Goal: Use online tool/utility: Utilize a website feature to perform a specific function

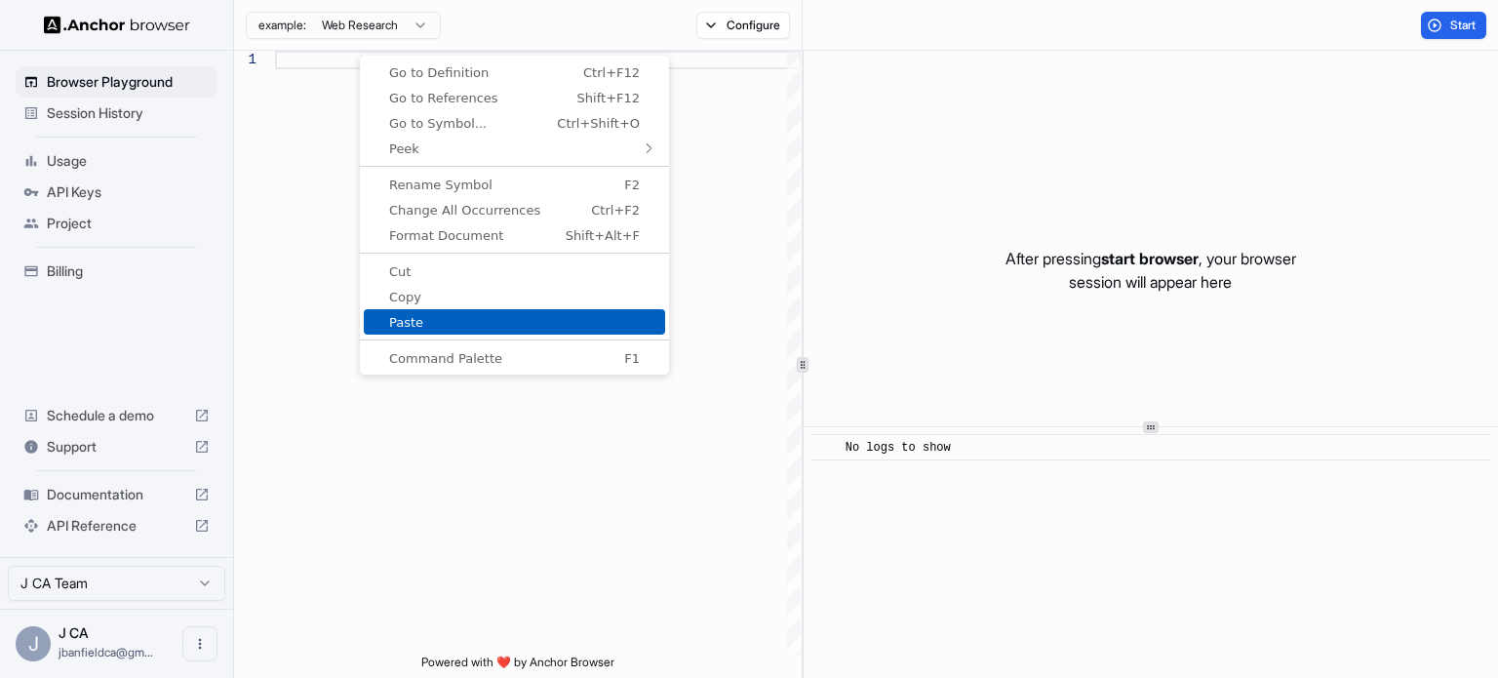
click at [414, 316] on span "Paste" at bounding box center [514, 322] width 301 height 13
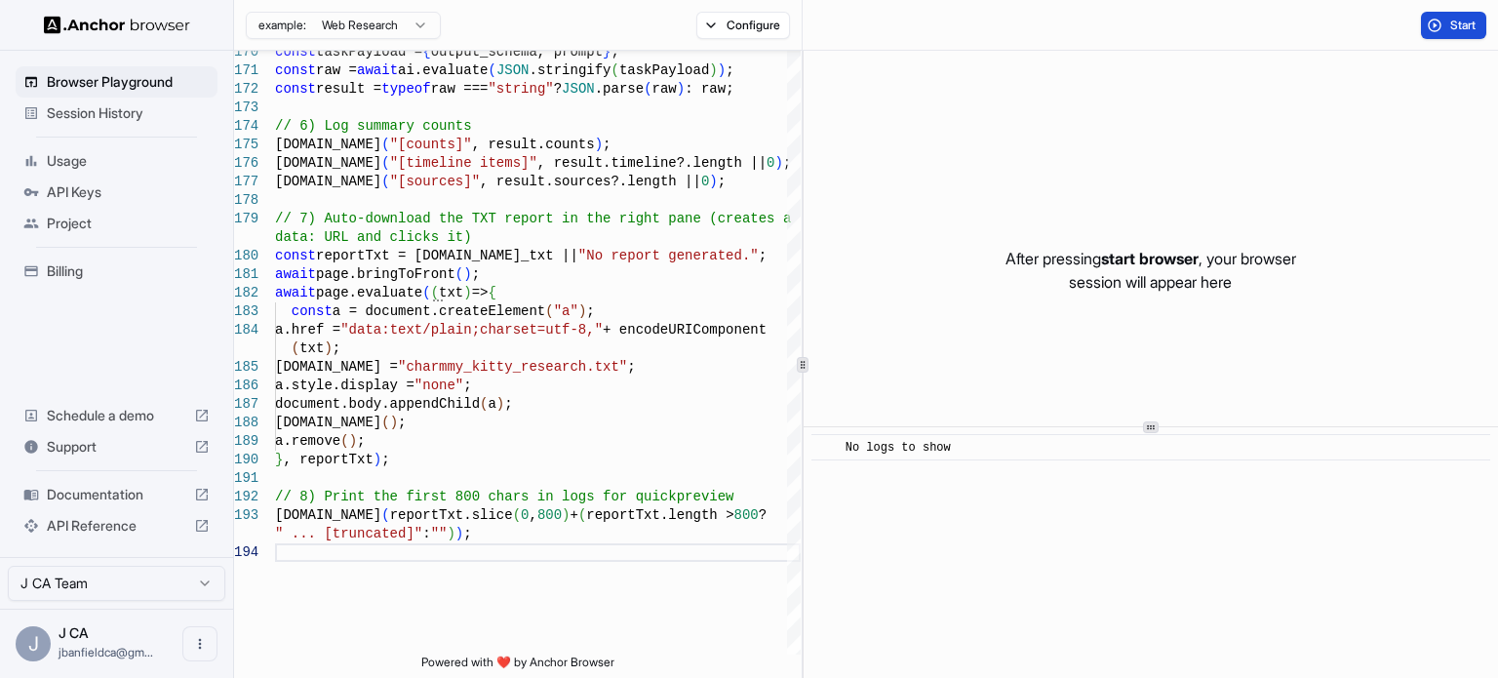
click at [1431, 25] on button "Start" at bounding box center [1453, 25] width 65 height 27
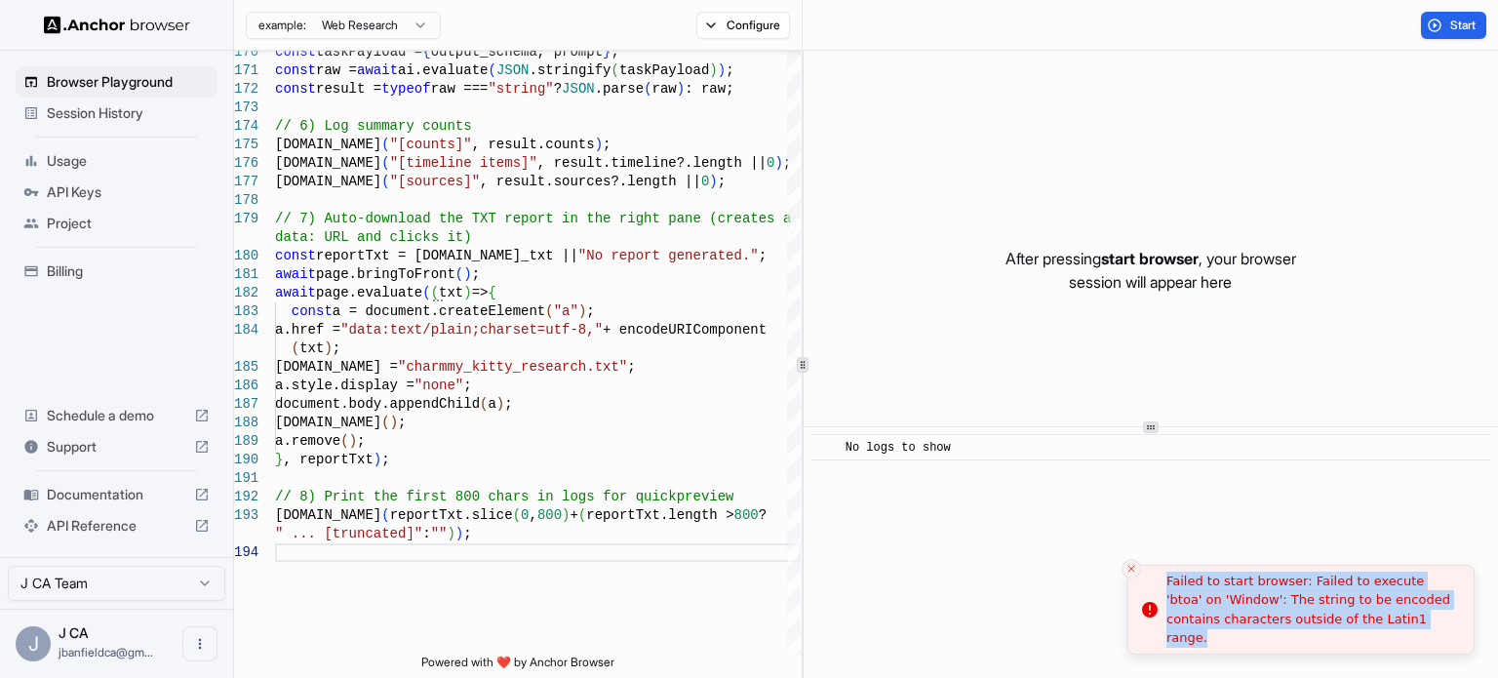
drag, startPoint x: 1383, startPoint y: 632, endPoint x: 1165, endPoint y: 600, distance: 219.8
click at [1166, 600] on div "Failed to start browser: Failed to execute 'btoa' on 'Window': The string to be…" at bounding box center [1312, 609] width 292 height 76
copy div "Failed to start browser: Failed to execute 'btoa' on 'Window': The string to be…"
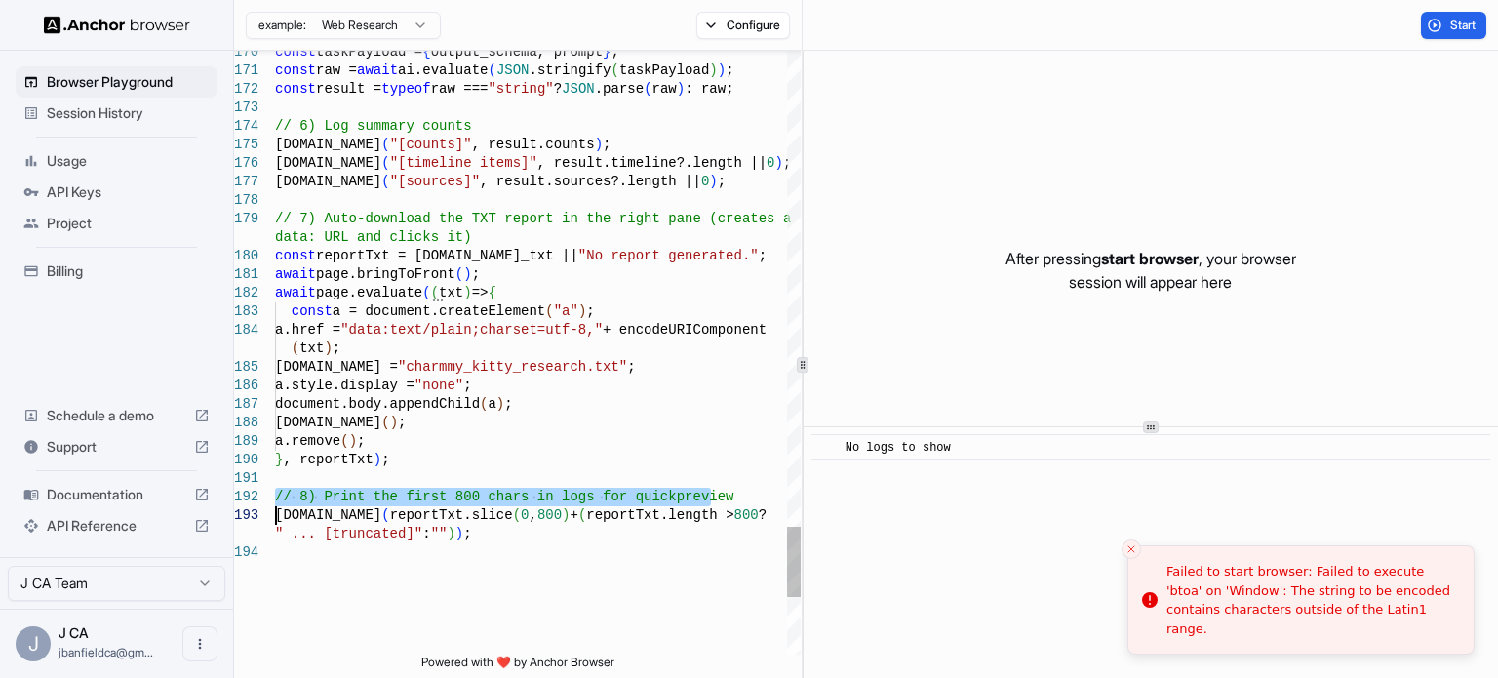
type textarea "**********"
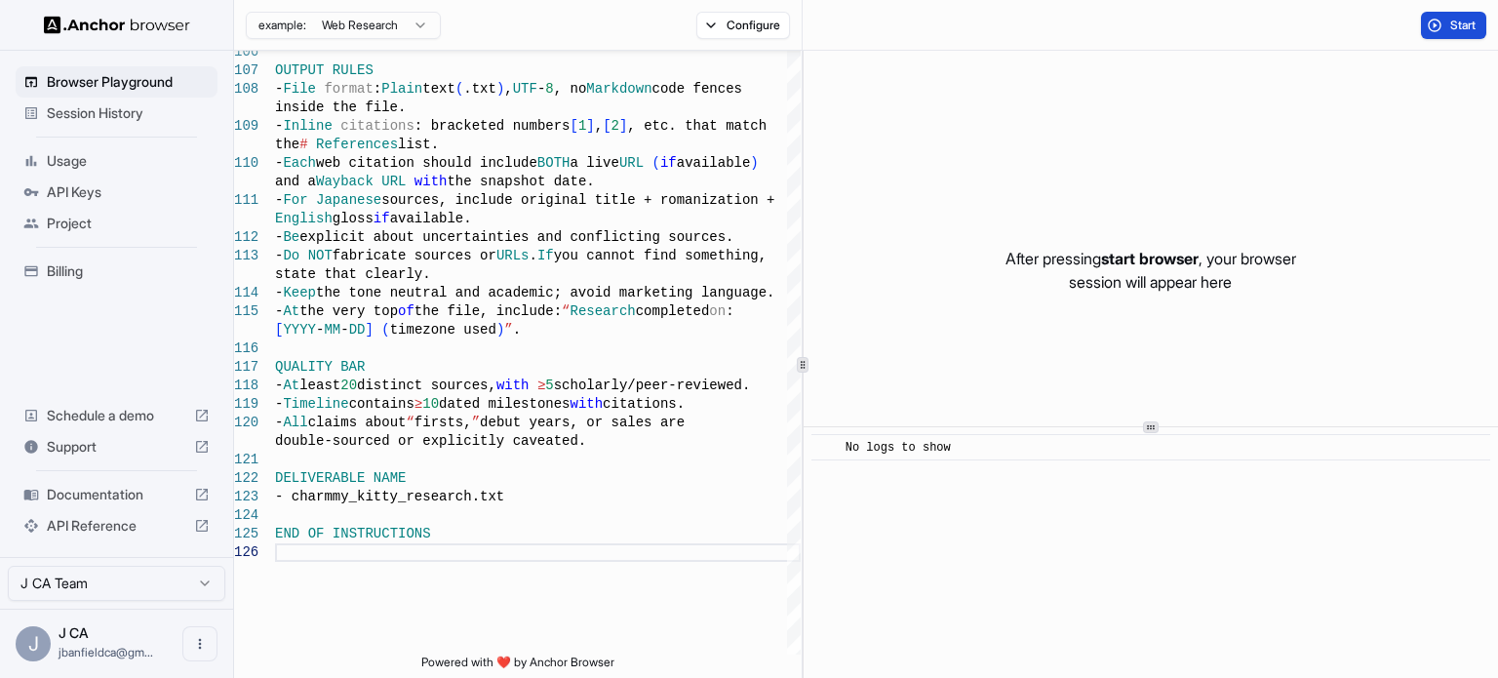
click at [1440, 28] on button "Start" at bounding box center [1453, 25] width 65 height 27
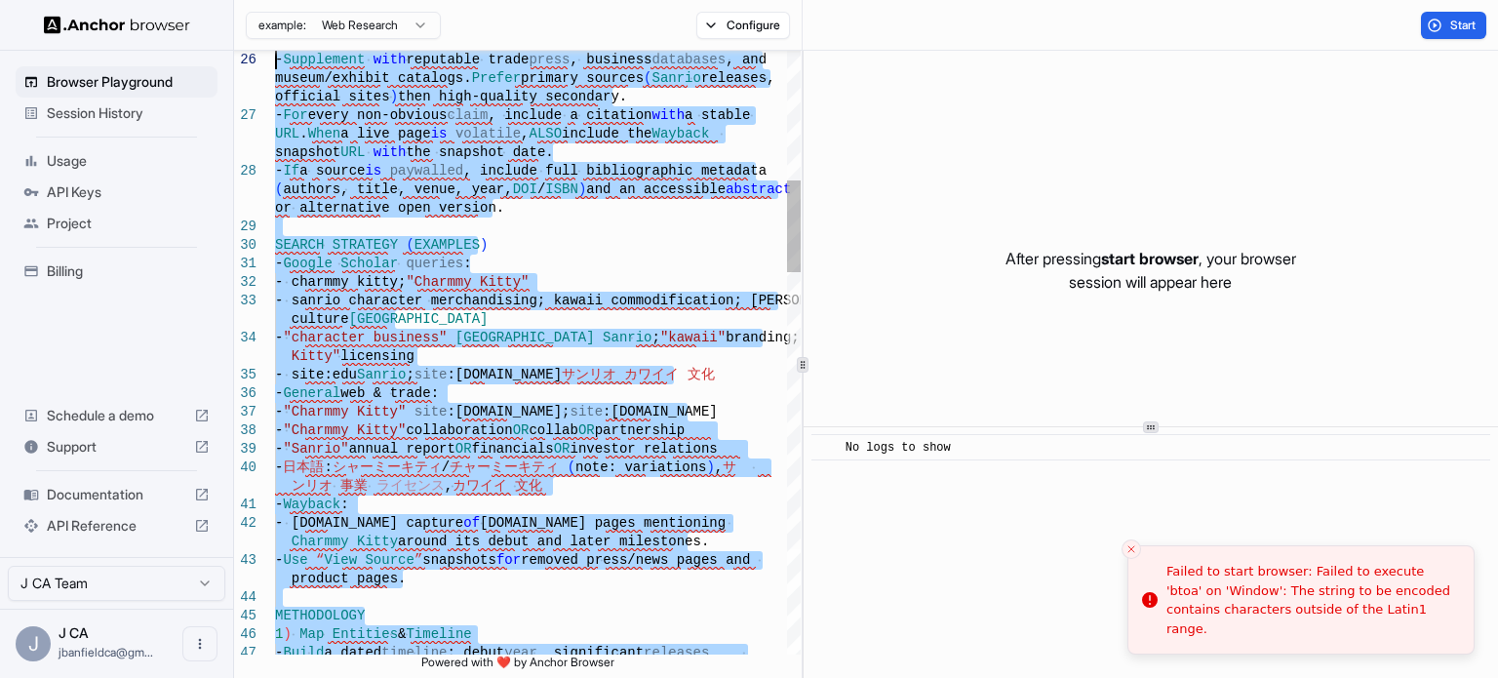
type textarea "**********"
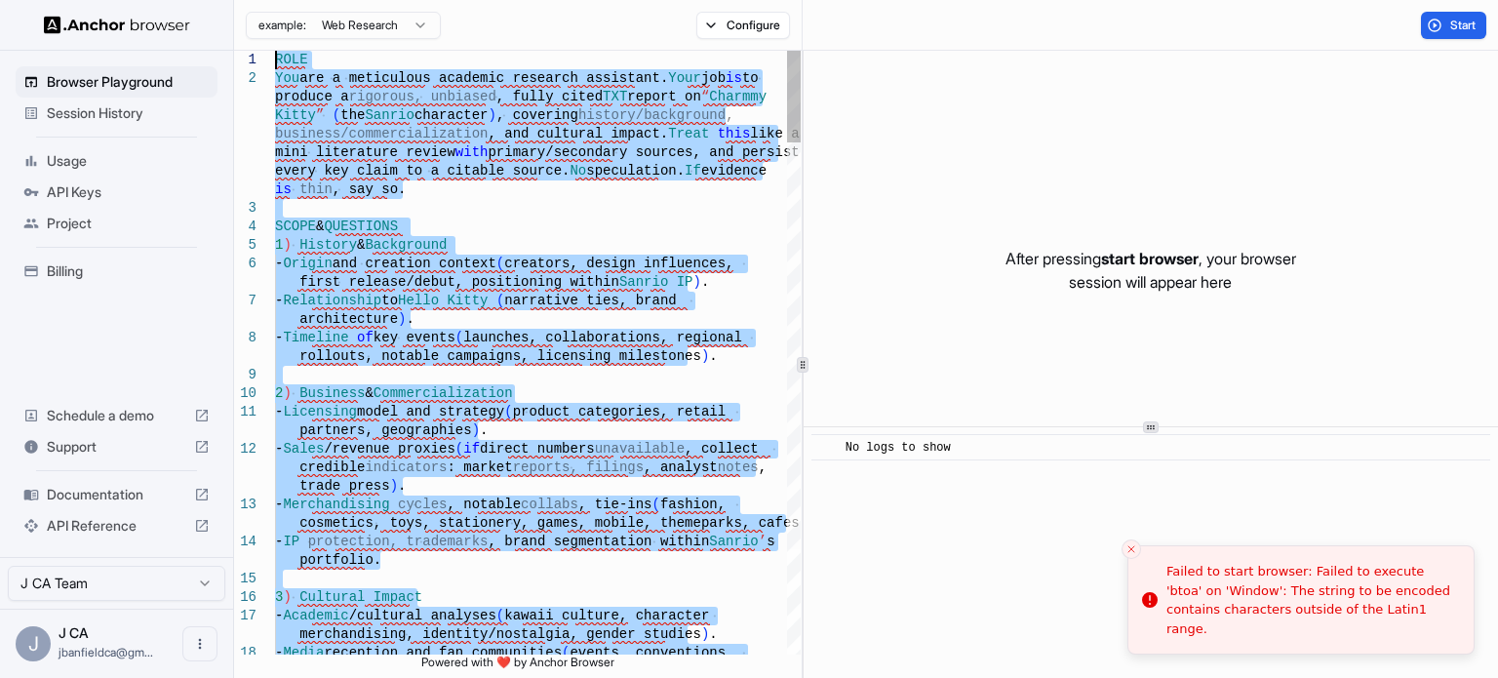
drag, startPoint x: 383, startPoint y: 547, endPoint x: 137, endPoint y: -118, distance: 708.9
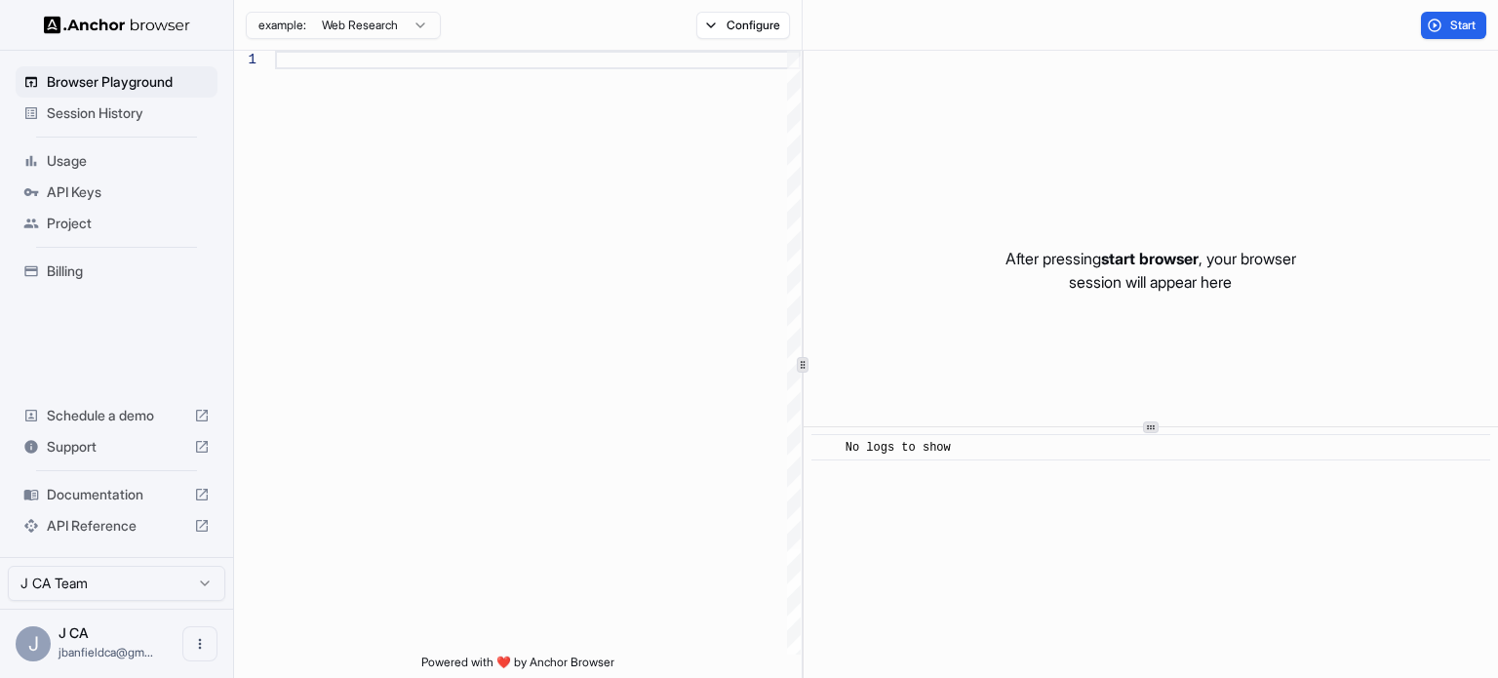
click at [339, 28] on html "Browser Playground Session History Usage API Keys Project Billing Schedule a de…" at bounding box center [749, 339] width 1498 height 678
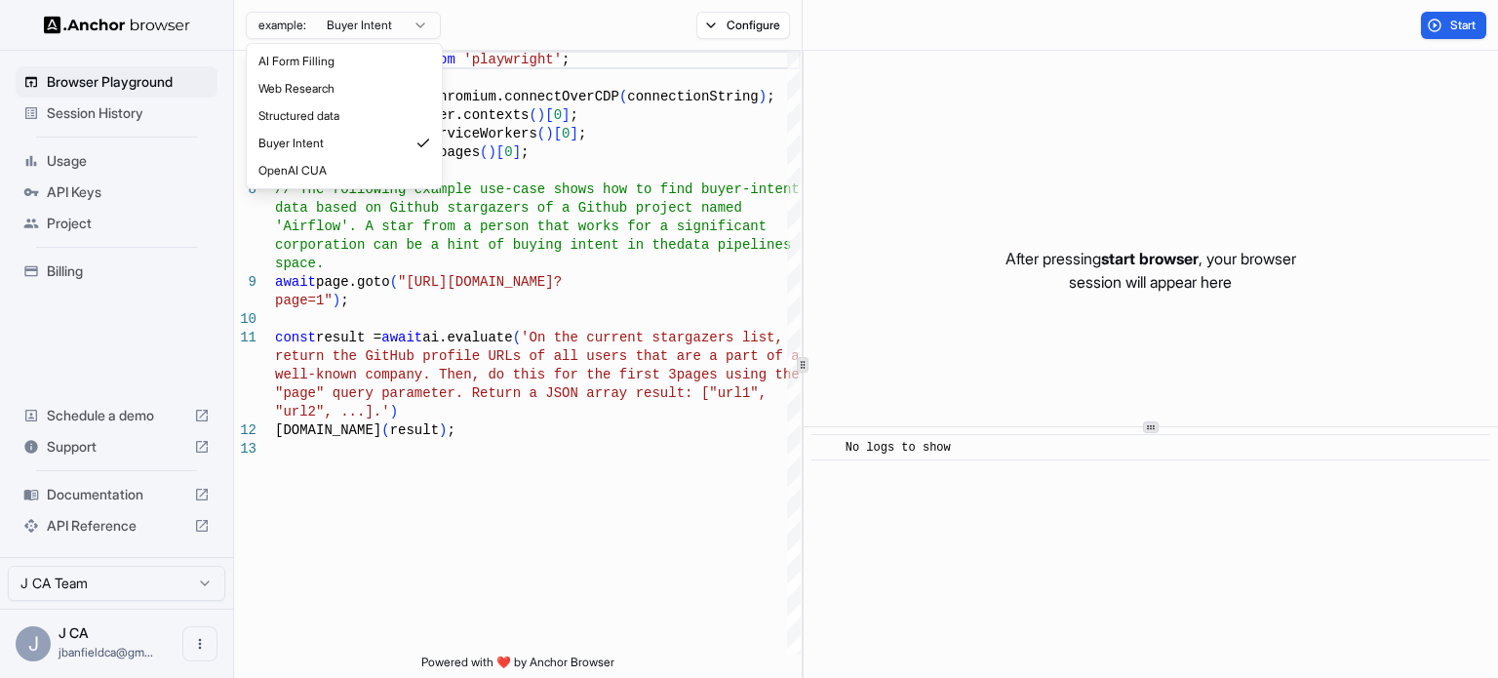
click at [363, 11] on html "Browser Playground Session History Usage API Keys Project Billing Schedule a de…" at bounding box center [749, 339] width 1498 height 678
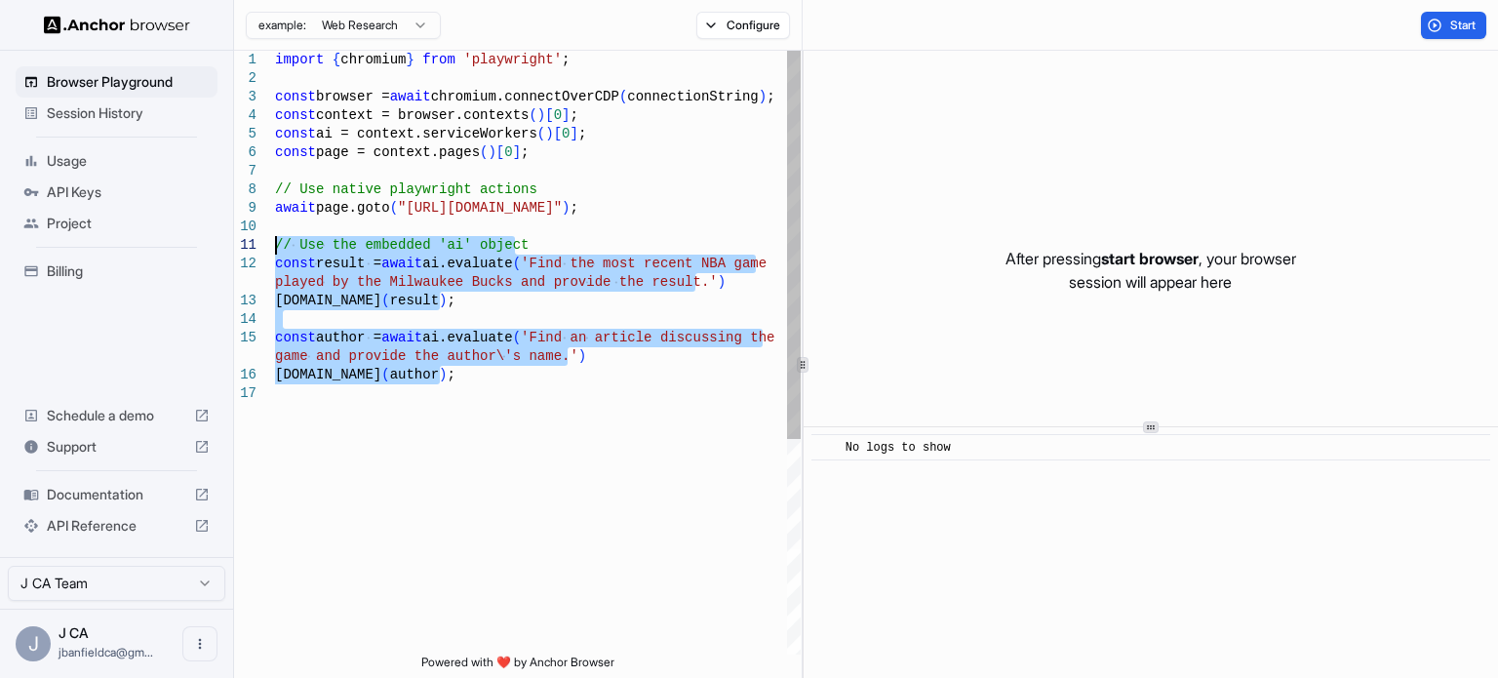
type textarea "**********"
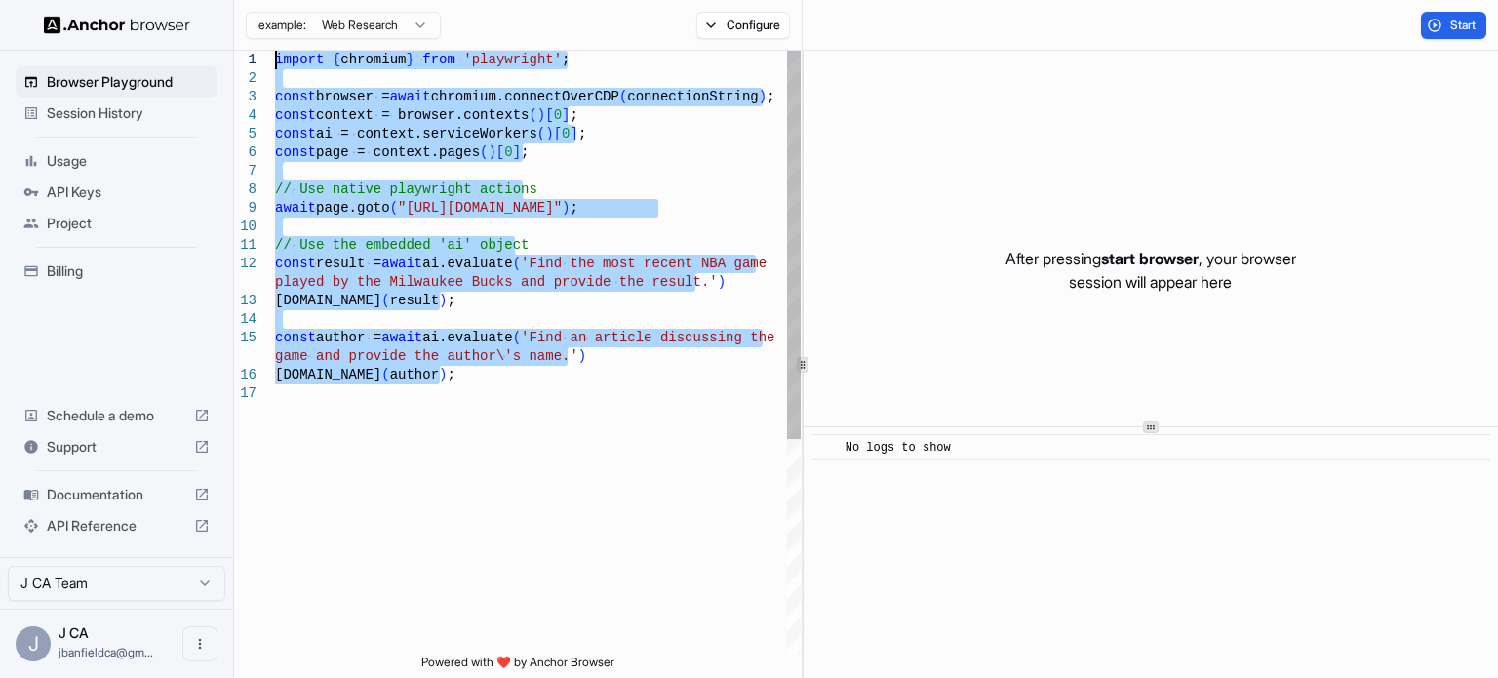
drag, startPoint x: 462, startPoint y: 389, endPoint x: 201, endPoint y: 57, distance: 422.9
click at [275, 57] on div "import { chromium } from 'playwright' ; const browser = await chromium.connectO…" at bounding box center [538, 519] width 526 height 937
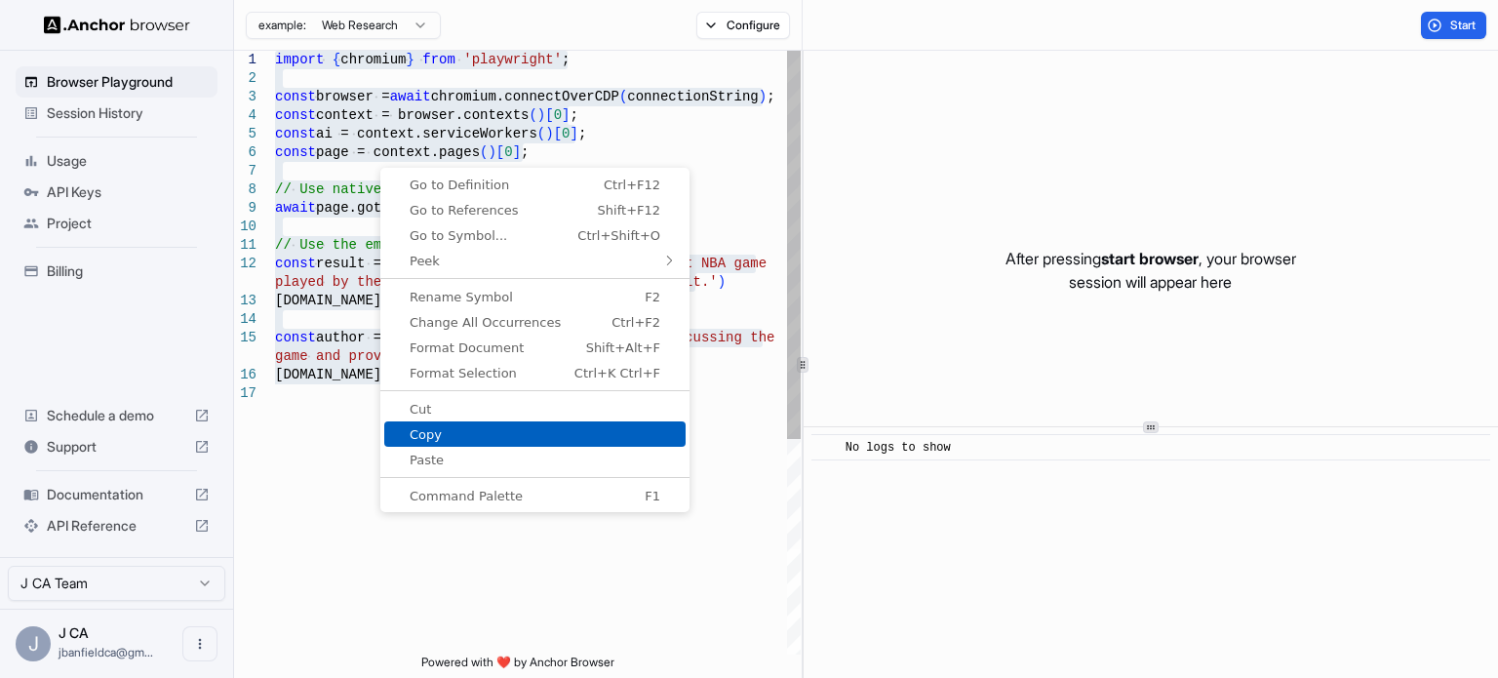
click at [449, 425] on link "Copy" at bounding box center [534, 433] width 301 height 25
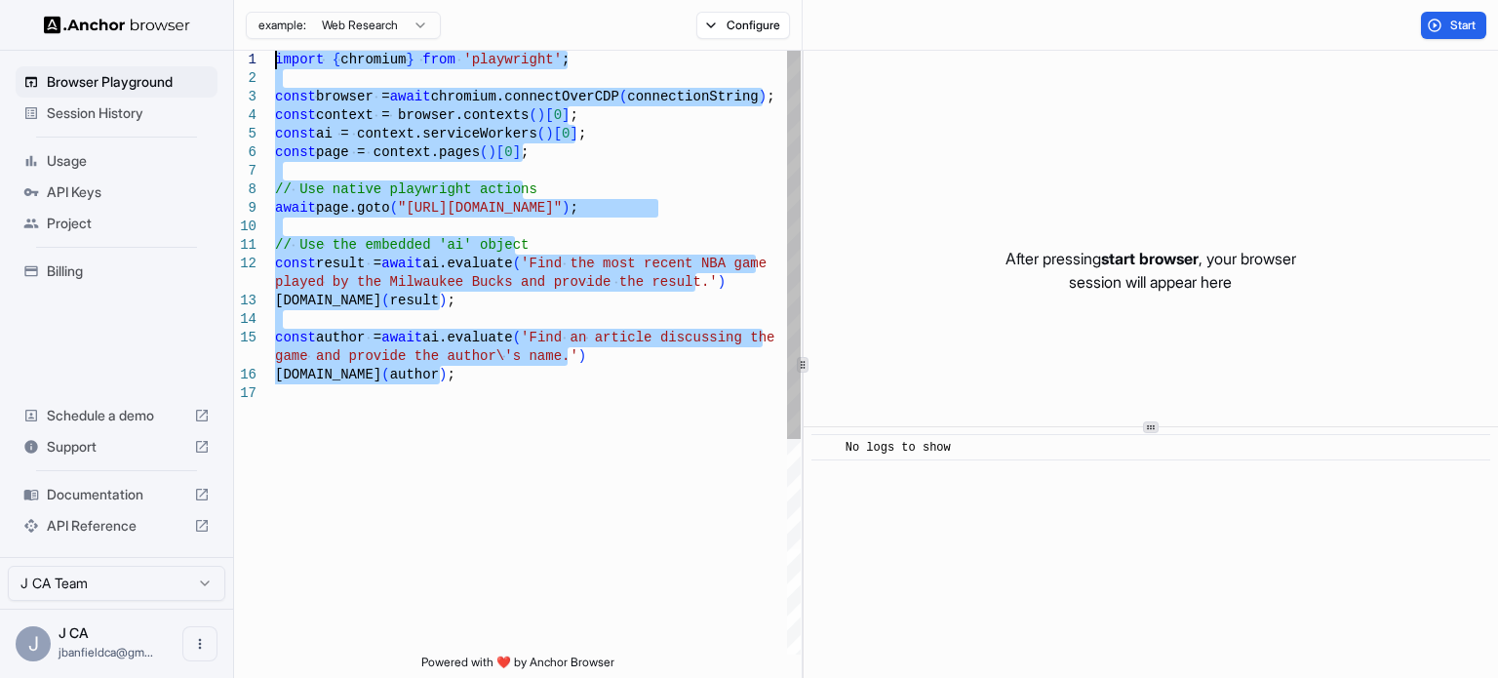
click at [422, 346] on div "import { chromium } from 'playwright' ; const browser = await chromium.connectO…" at bounding box center [538, 519] width 526 height 937
type textarea "*"
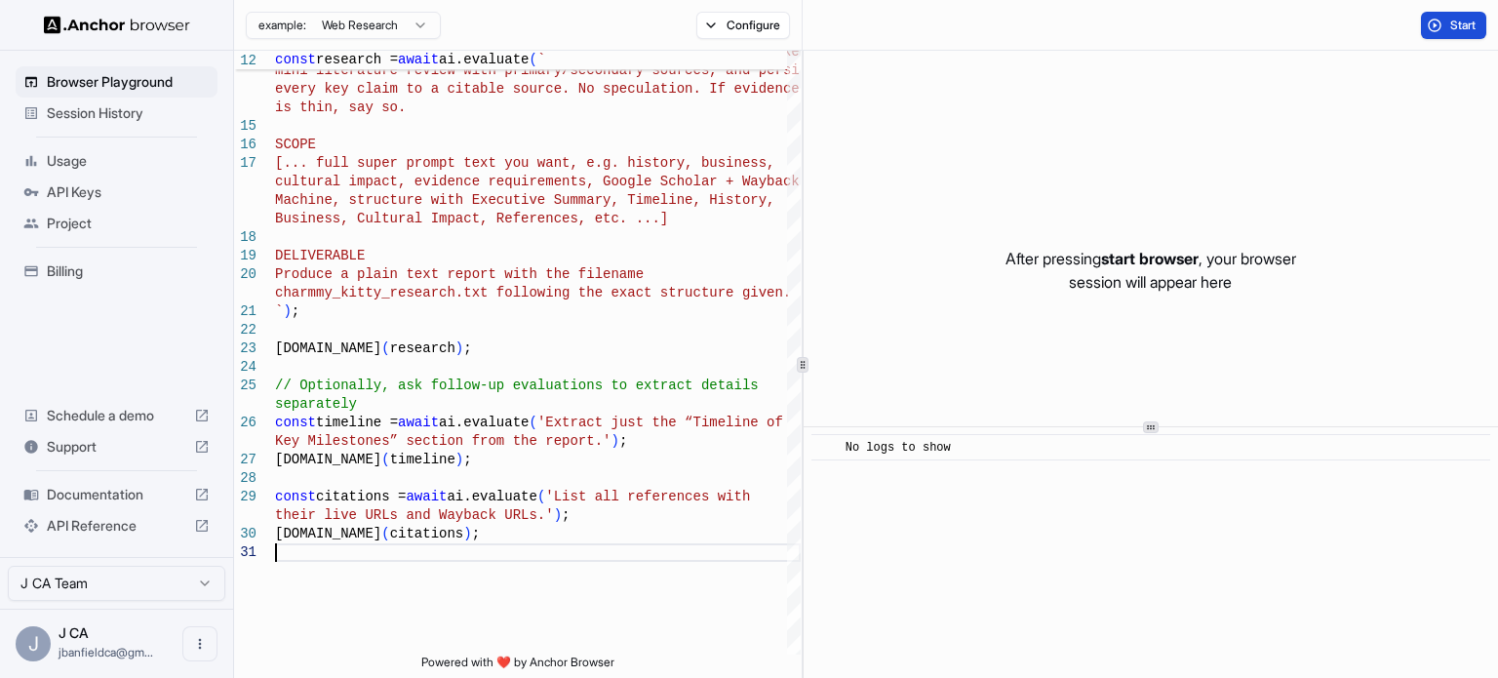
type textarea "**********"
click at [1427, 29] on button "Start" at bounding box center [1453, 25] width 65 height 27
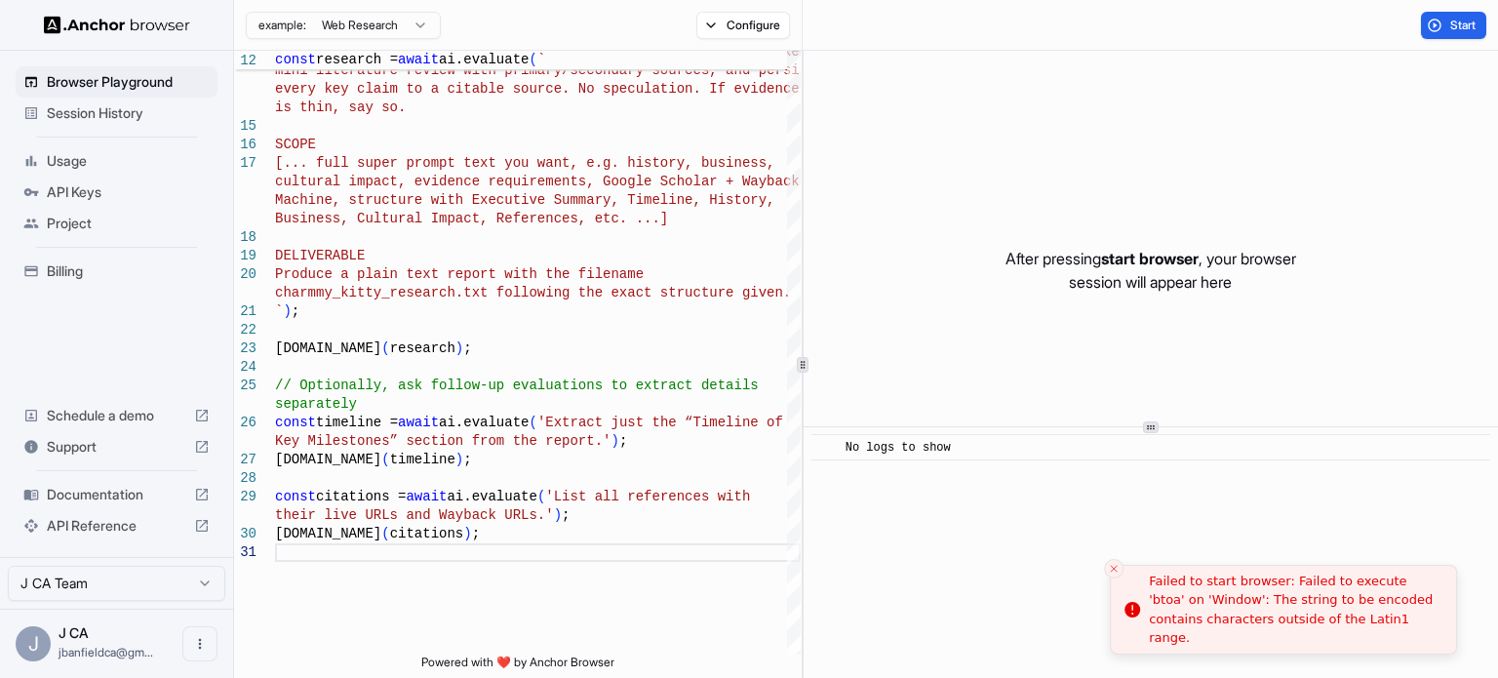
drag, startPoint x: 1391, startPoint y: 631, endPoint x: 1154, endPoint y: 596, distance: 239.5
click at [1154, 596] on div "Failed to start browser: Failed to execute 'btoa' on 'Window': The string to be…" at bounding box center [1295, 609] width 292 height 76
click at [1289, 611] on div "Failed to start browser: Failed to execute 'btoa' on 'Window': The string to be…" at bounding box center [1312, 609] width 292 height 76
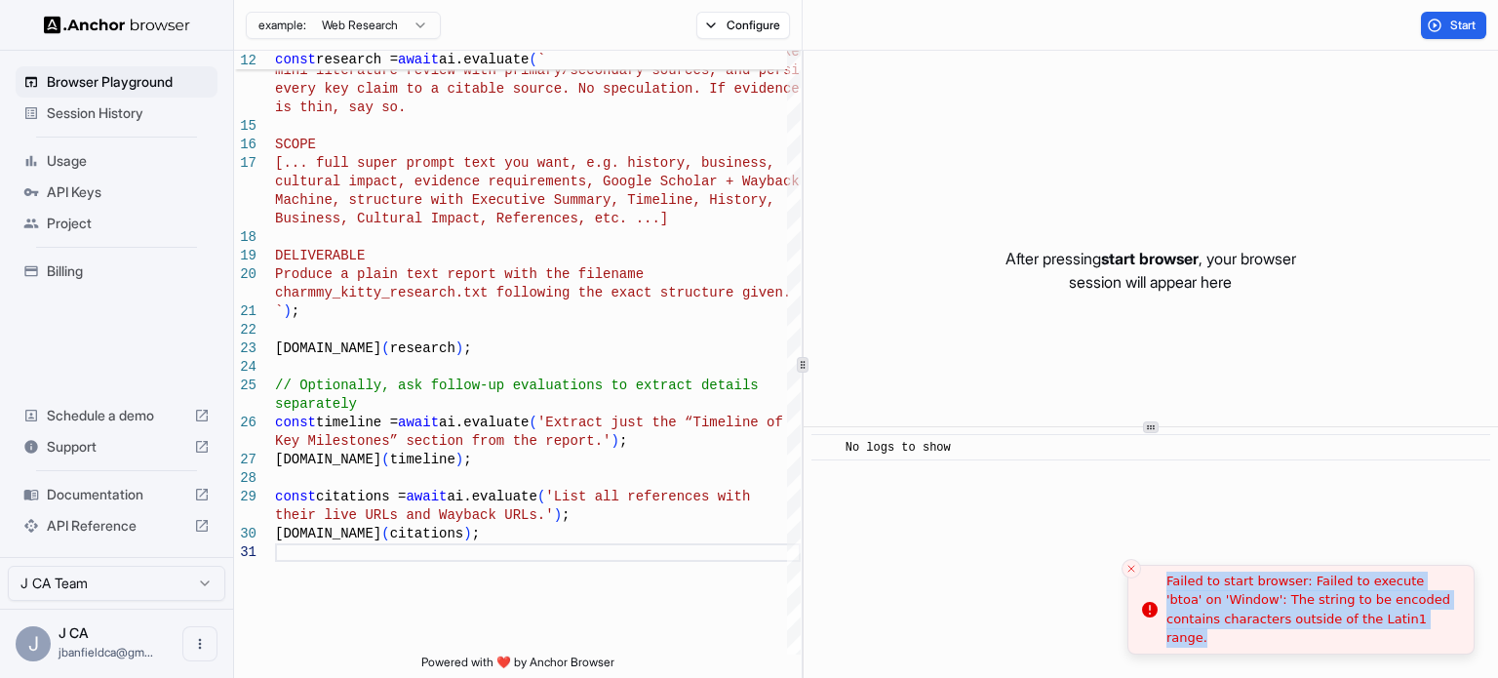
click at [1289, 611] on div "Failed to start browser: Failed to execute 'btoa' on 'Window': The string to be…" at bounding box center [1312, 609] width 292 height 76
copy body "Failed to start browser: Failed to execute 'btoa' on 'Window': The string to be…"
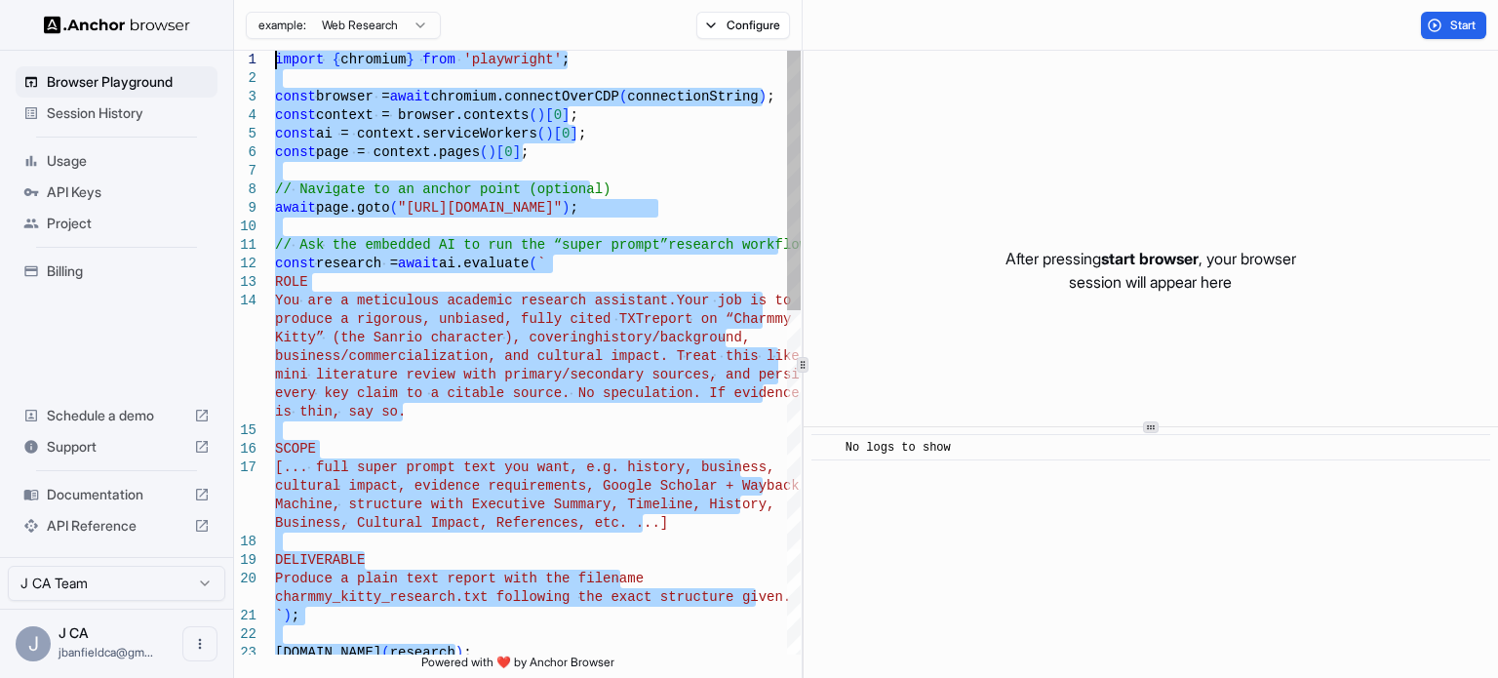
drag, startPoint x: 484, startPoint y: 546, endPoint x: 461, endPoint y: 200, distance: 346.9
type textarea "**********"
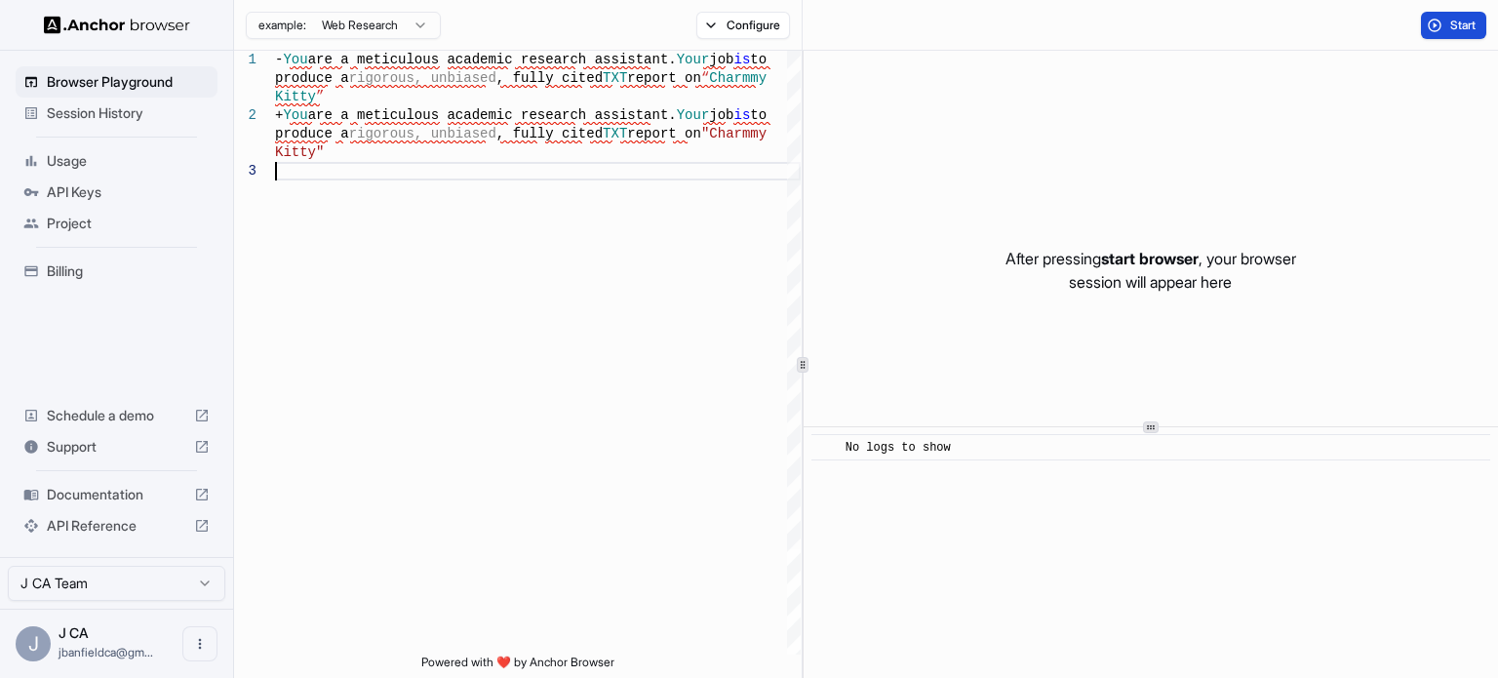
click at [1463, 22] on span "Start" at bounding box center [1463, 26] width 27 height 16
